Goal: Task Accomplishment & Management: Use online tool/utility

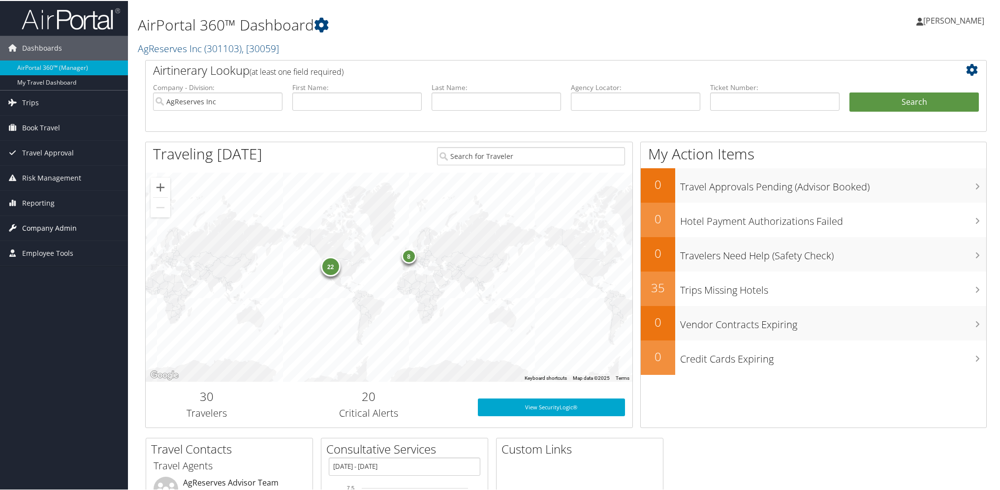
click at [39, 222] on span "Company Admin" at bounding box center [49, 227] width 55 height 25
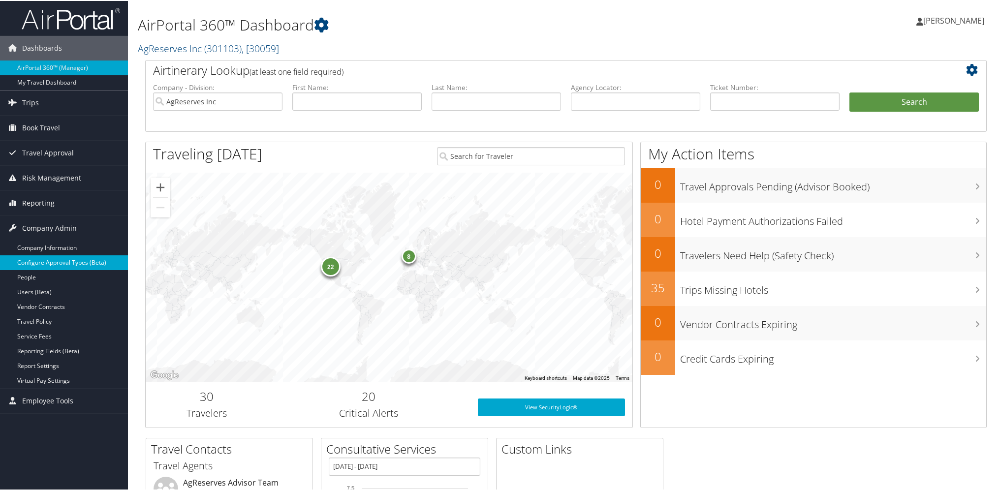
click at [46, 257] on link "Configure Approval Types (Beta)" at bounding box center [64, 261] width 128 height 15
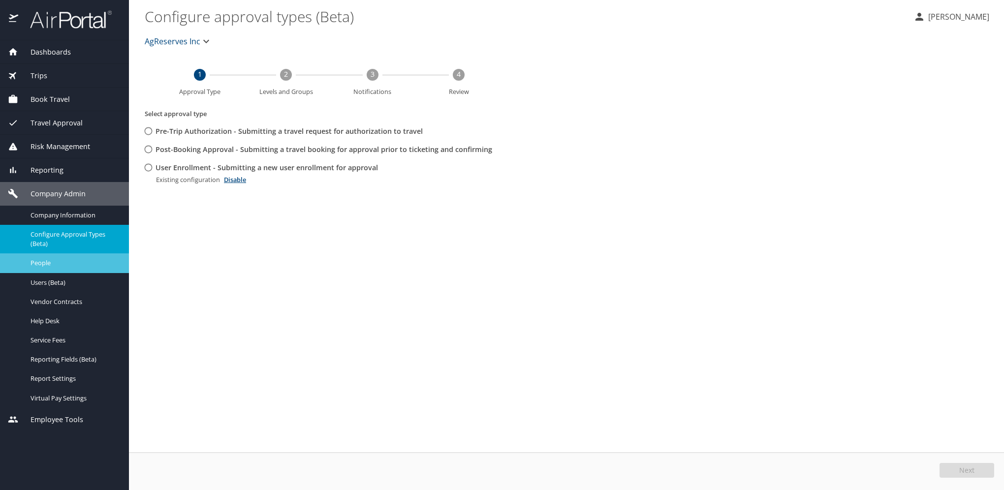
click at [46, 264] on span "People" at bounding box center [74, 262] width 87 height 9
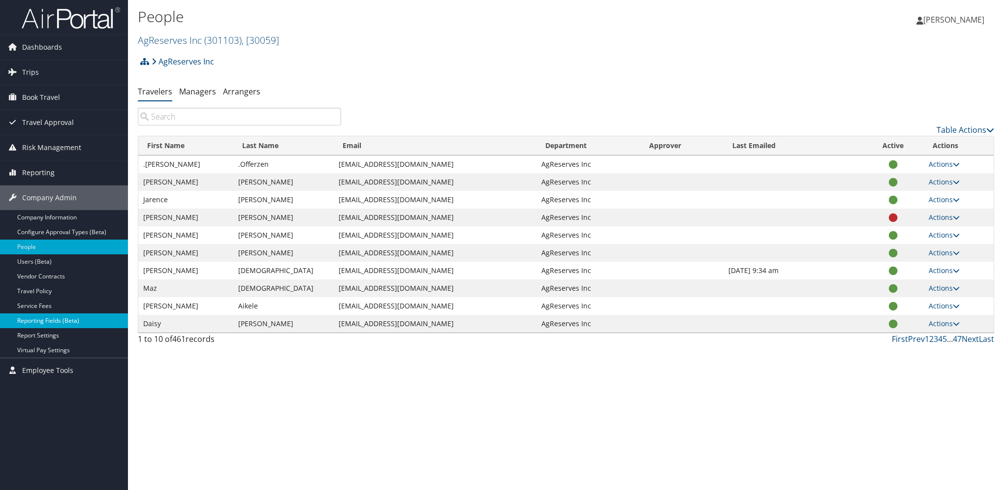
click at [59, 321] on link "Reporting Fields (Beta)" at bounding box center [64, 320] width 128 height 15
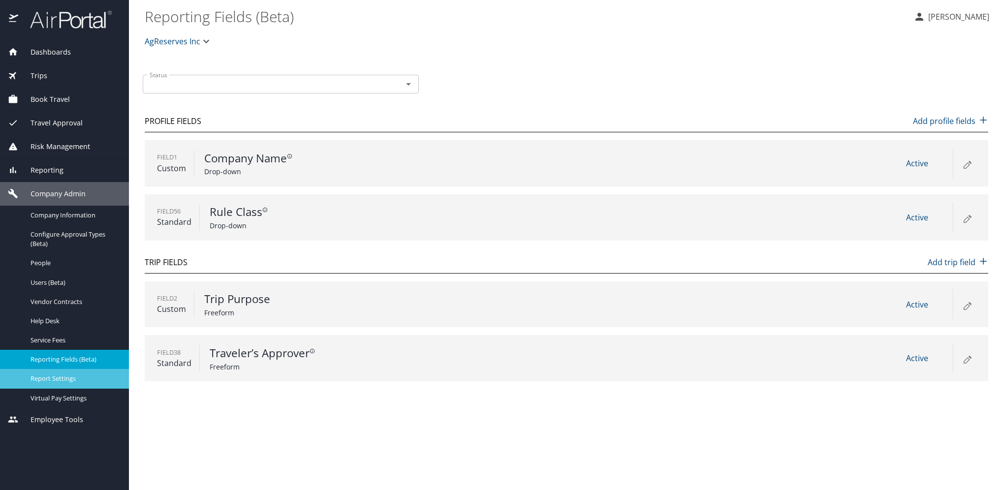
click at [58, 384] on div "Report Settings" at bounding box center [64, 378] width 113 height 11
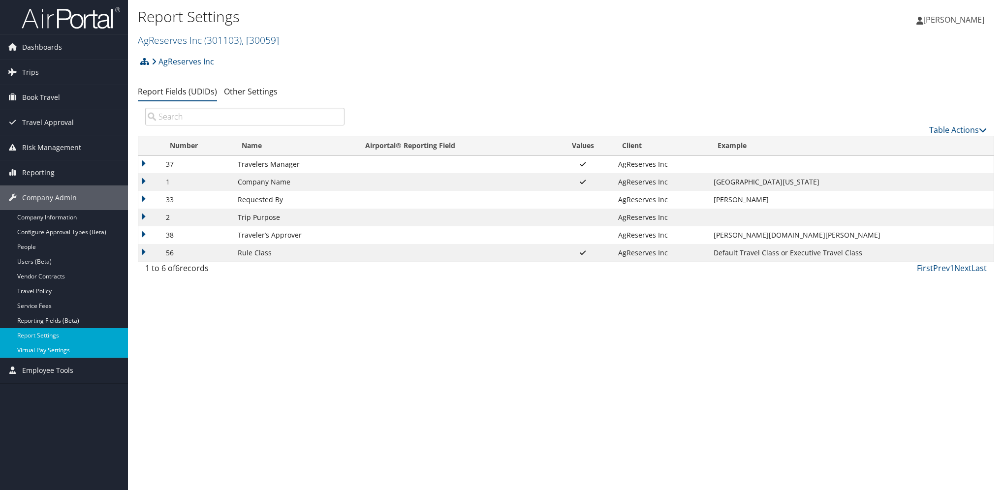
click at [54, 352] on link "Virtual Pay Settings" at bounding box center [64, 350] width 128 height 15
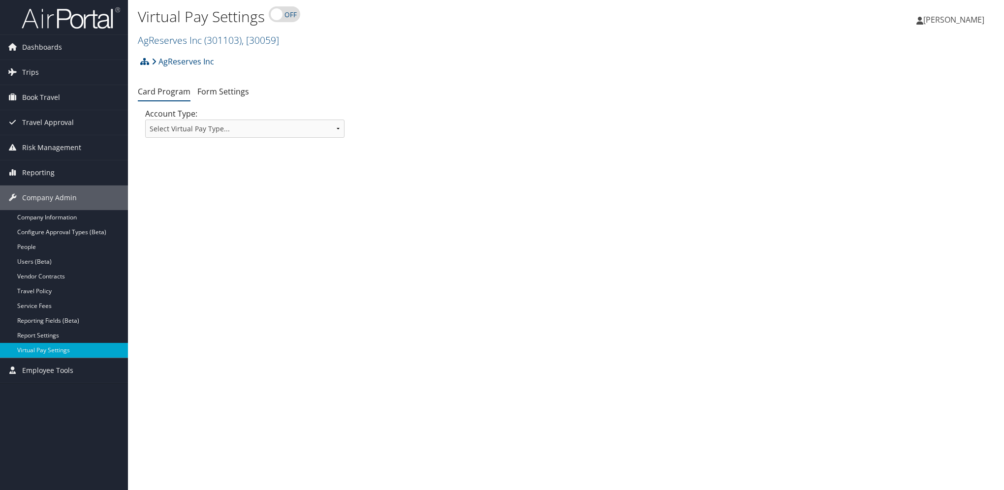
click at [51, 217] on link "Company Information" at bounding box center [64, 217] width 128 height 15
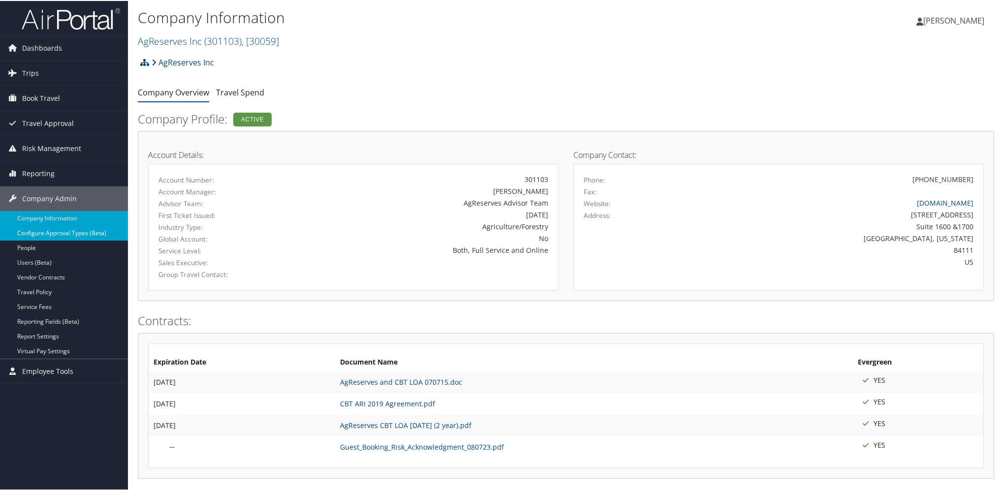
click at [52, 227] on link "Configure Approval Types (Beta)" at bounding box center [64, 232] width 128 height 15
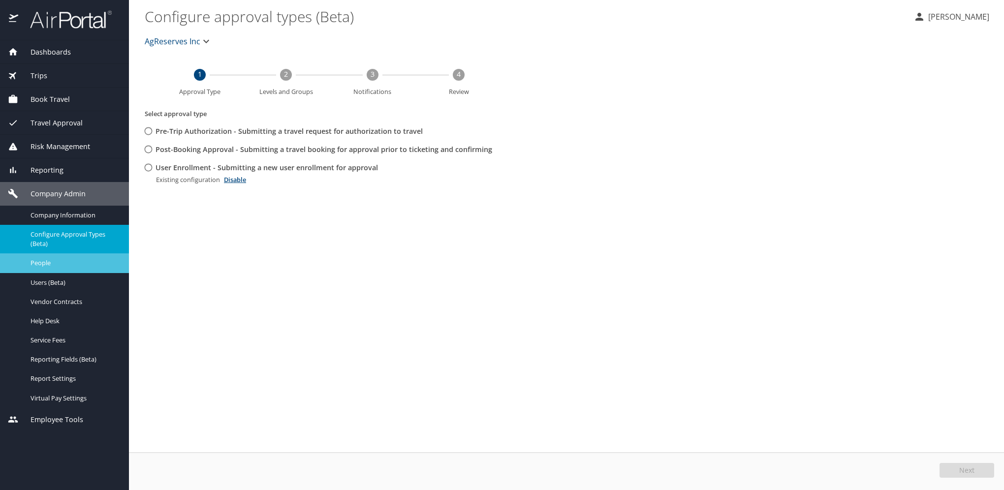
click at [62, 263] on span "People" at bounding box center [74, 262] width 87 height 9
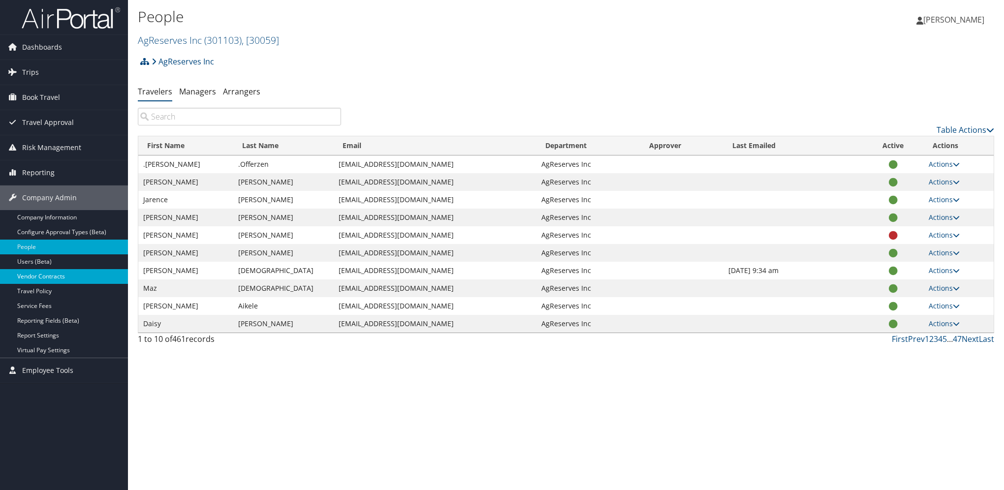
click at [61, 276] on link "Vendor Contracts" at bounding box center [64, 276] width 128 height 15
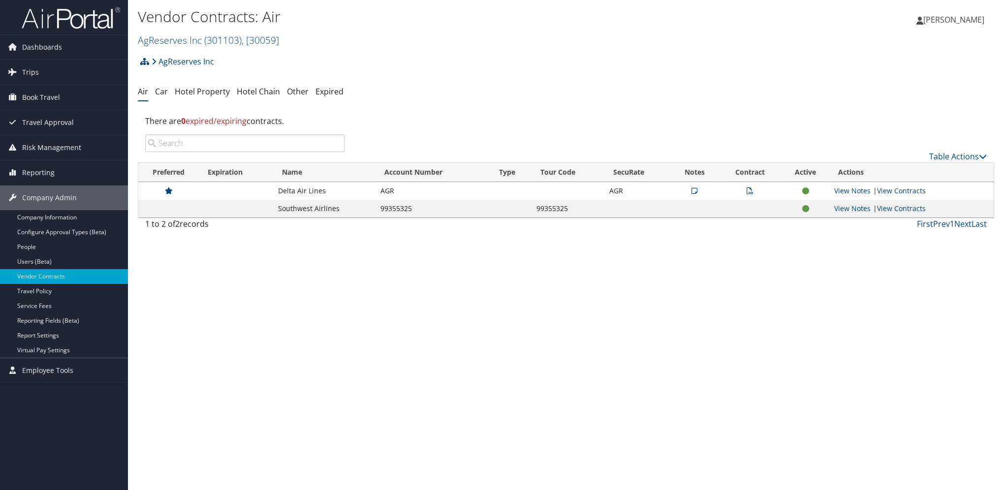
click at [43, 290] on link "Travel Policy" at bounding box center [64, 291] width 128 height 15
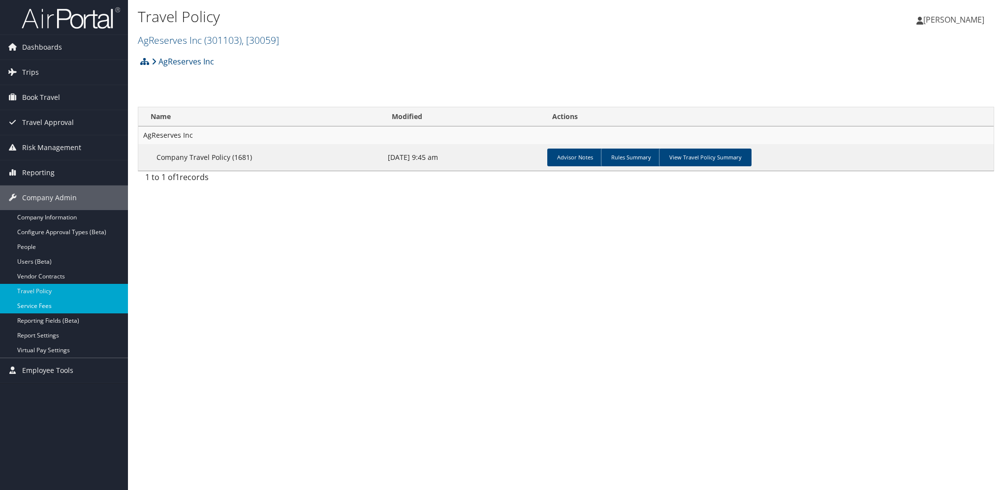
click at [41, 305] on link "Service Fees" at bounding box center [64, 306] width 128 height 15
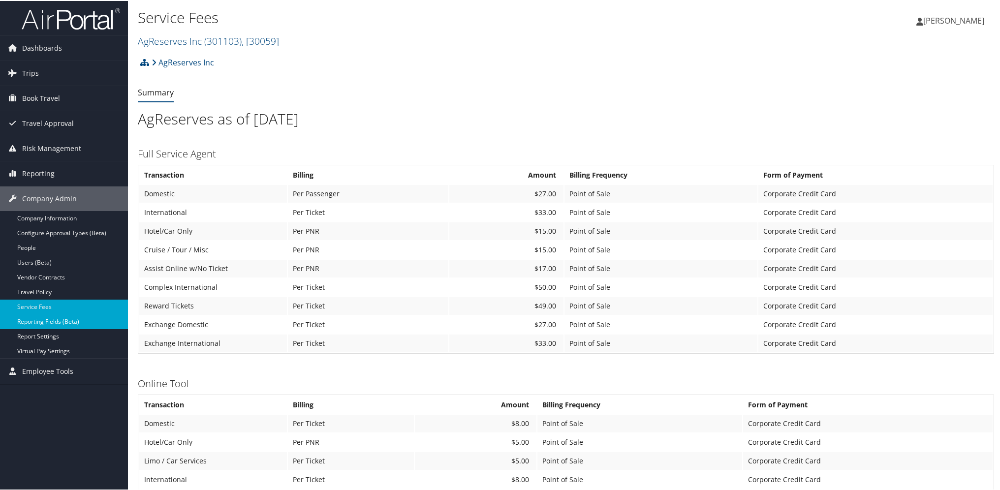
click at [41, 317] on link "Reporting Fields (Beta)" at bounding box center [64, 320] width 128 height 15
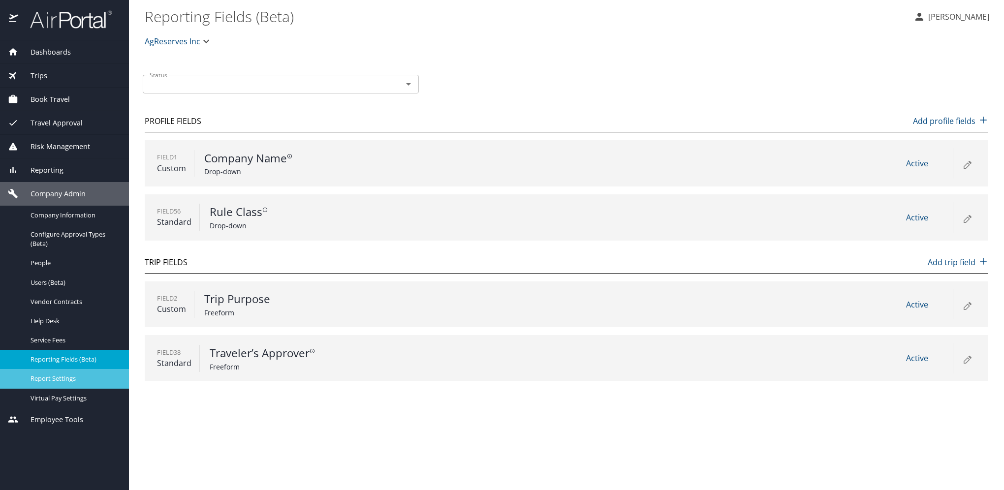
click at [56, 380] on span "Report Settings" at bounding box center [74, 378] width 87 height 9
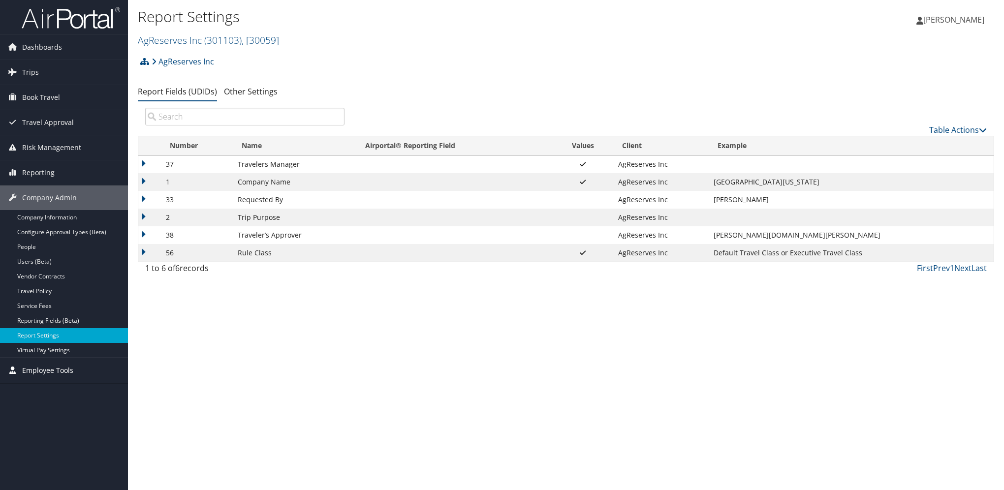
click at [50, 368] on span "Employee Tools" at bounding box center [47, 370] width 51 height 25
click at [49, 170] on span "Reporting" at bounding box center [38, 172] width 32 height 25
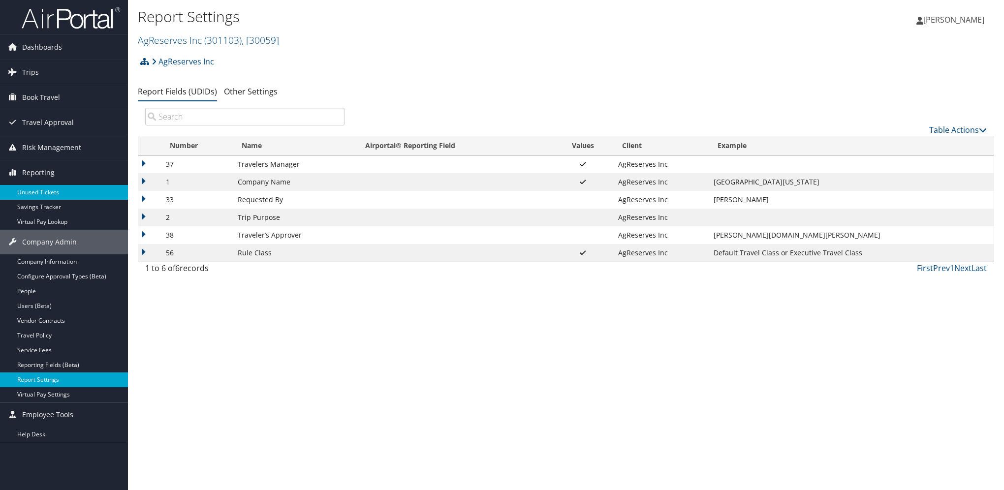
click at [45, 191] on link "Unused Tickets" at bounding box center [64, 192] width 128 height 15
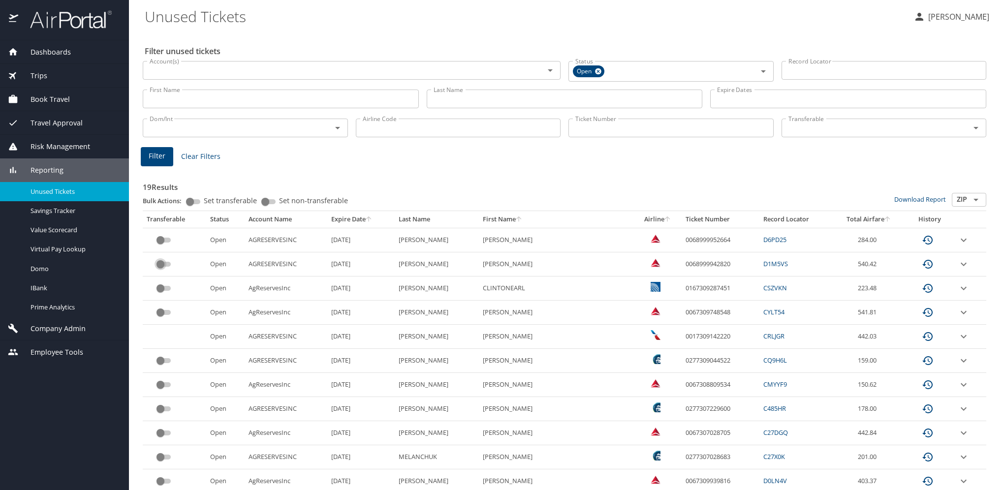
click at [158, 261] on input "custom pagination table" at bounding box center [160, 264] width 35 height 12
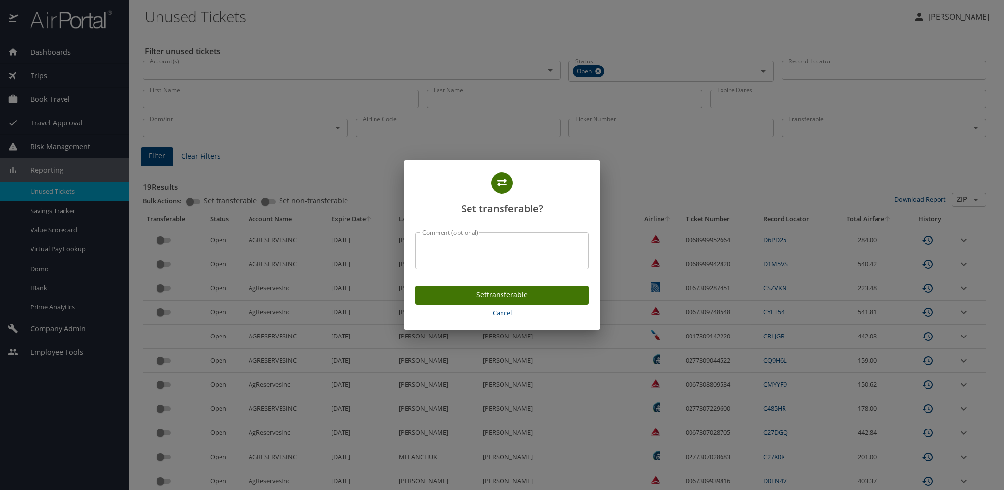
click at [464, 295] on span "Set transferable" at bounding box center [501, 295] width 157 height 12
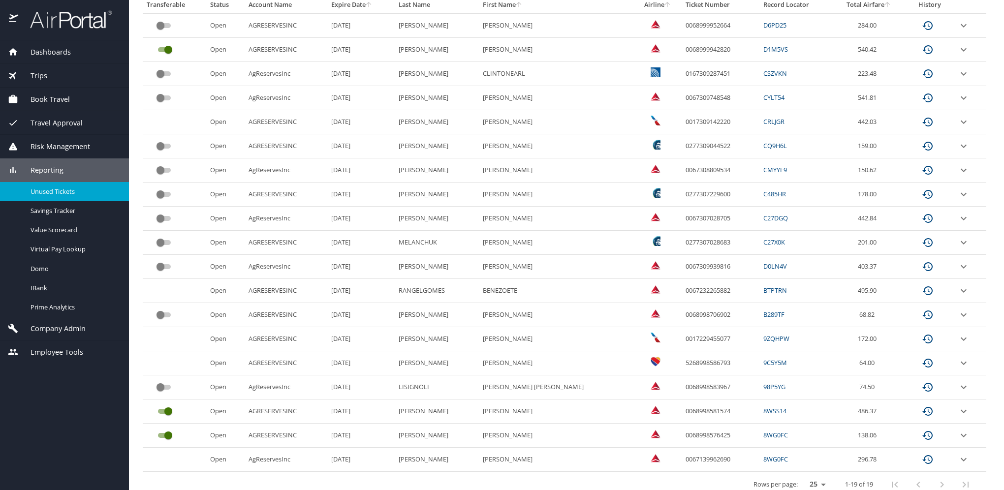
scroll to position [224, 0]
